Goal: Information Seeking & Learning: Learn about a topic

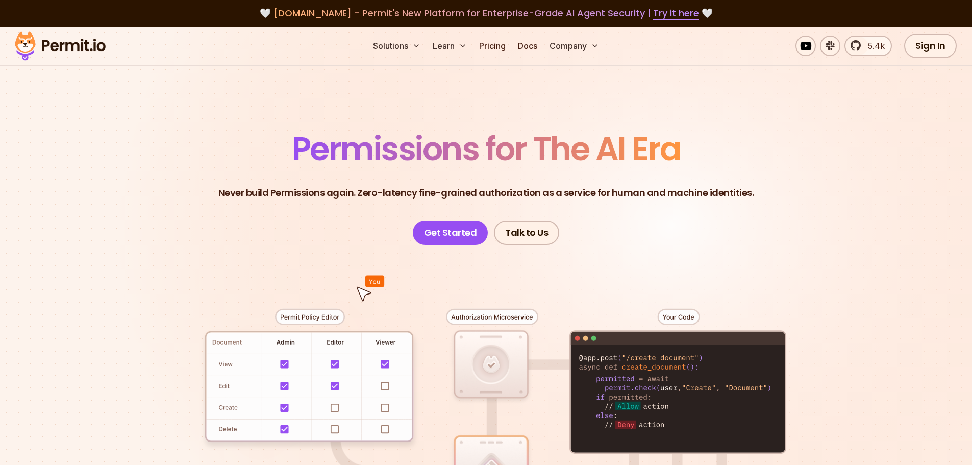
click at [287, 230] on header "Permissions for The AI Era Never build Permissions again. Zero-latency fine-gra…" at bounding box center [486, 189] width 715 height 112
click at [349, 147] on span "Permissions for The AI Era" at bounding box center [486, 148] width 389 height 45
click at [312, 221] on header "Permissions for The AI Era Never build Permissions again. Zero-latency fine-gra…" at bounding box center [486, 189] width 715 height 112
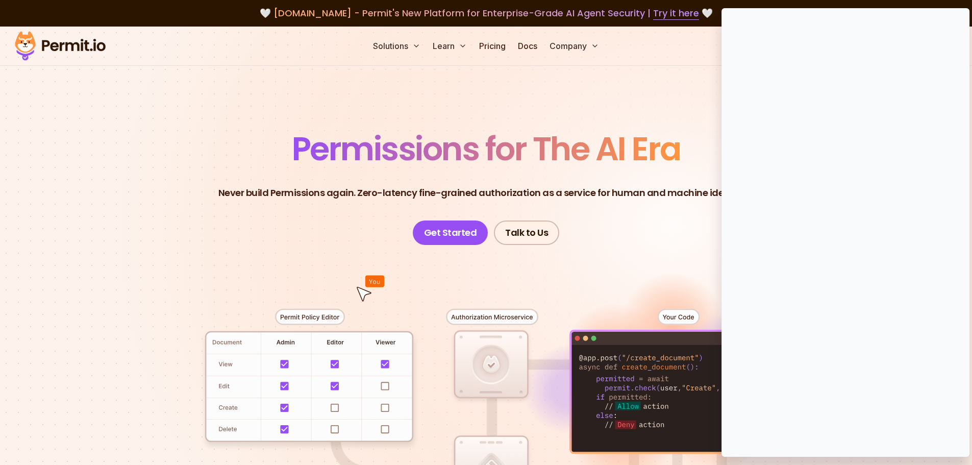
click at [0, 0] on span "Funding" at bounding box center [0, 0] width 0 height 0
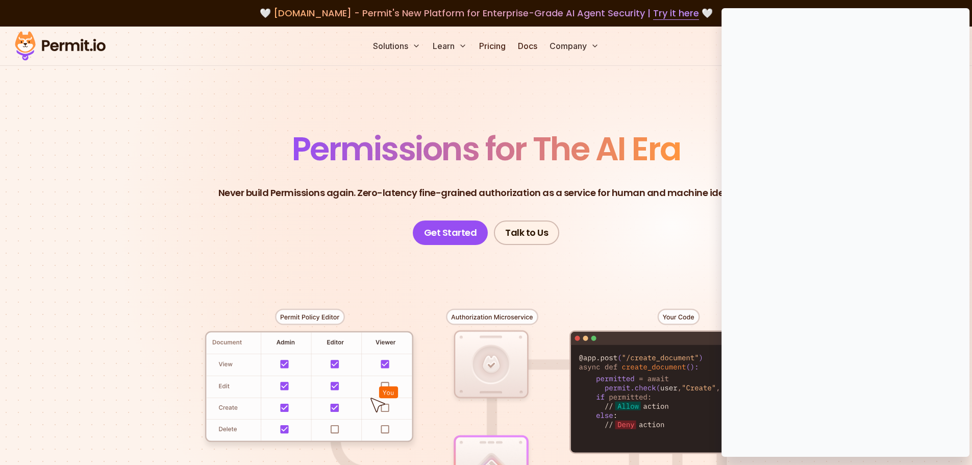
click at [582, 278] on div at bounding box center [486, 433] width 715 height 376
